Goal: Information Seeking & Learning: Learn about a topic

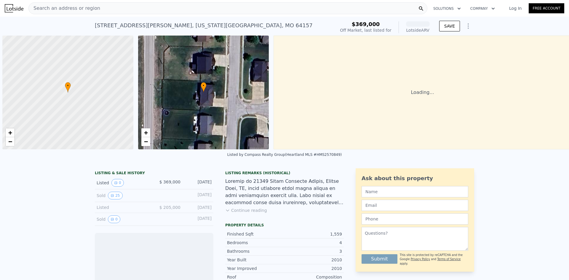
scroll to position [0, 2]
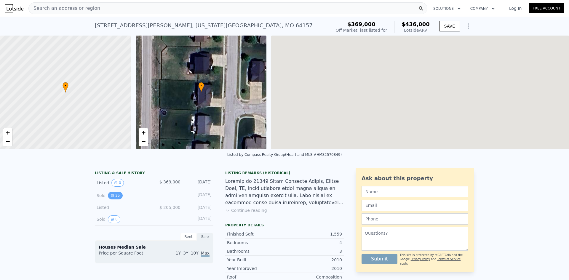
click at [114, 200] on button "25" at bounding box center [115, 196] width 15 height 8
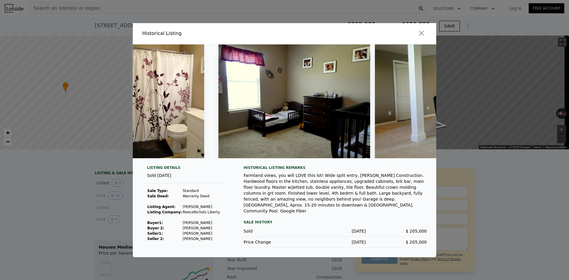
scroll to position [0, 3311]
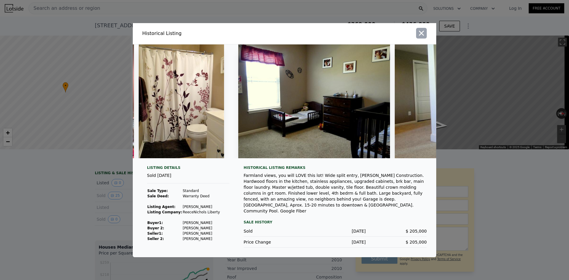
click at [417, 33] on button "button" at bounding box center [421, 33] width 11 height 11
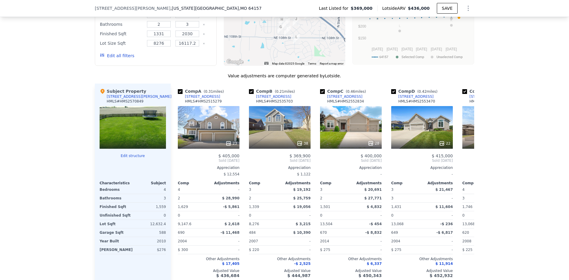
scroll to position [591, 0]
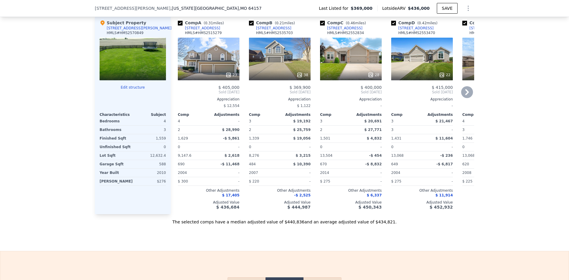
click at [211, 69] on div "23" at bounding box center [209, 59] width 62 height 43
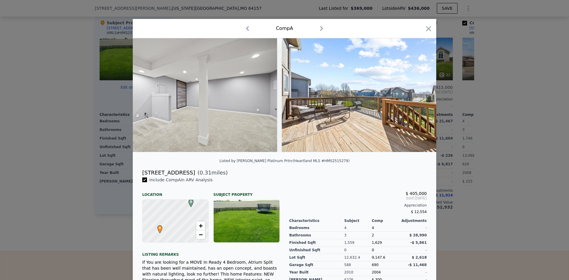
scroll to position [0, 3733]
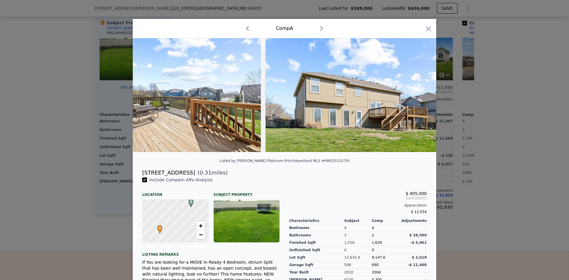
click at [491, 122] on div at bounding box center [284, 140] width 569 height 280
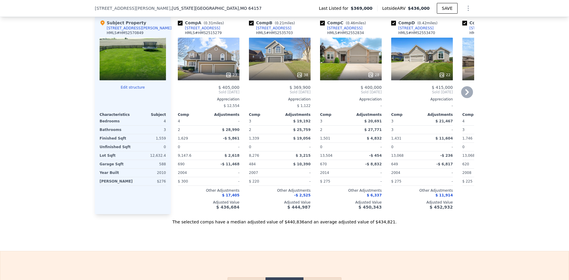
click at [341, 59] on div "28" at bounding box center [351, 59] width 62 height 43
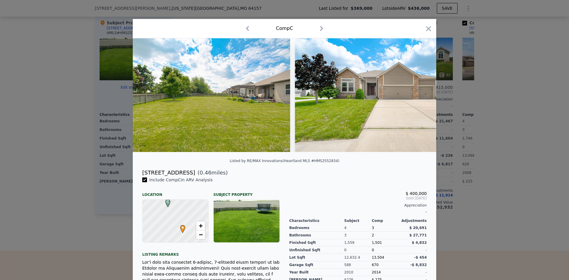
scroll to position [0, 4625]
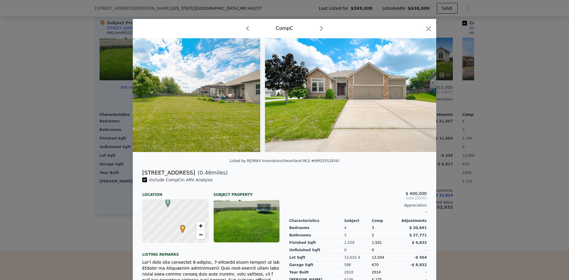
click at [514, 140] on div at bounding box center [284, 140] width 569 height 280
